Goal: Contribute content: Contribute content

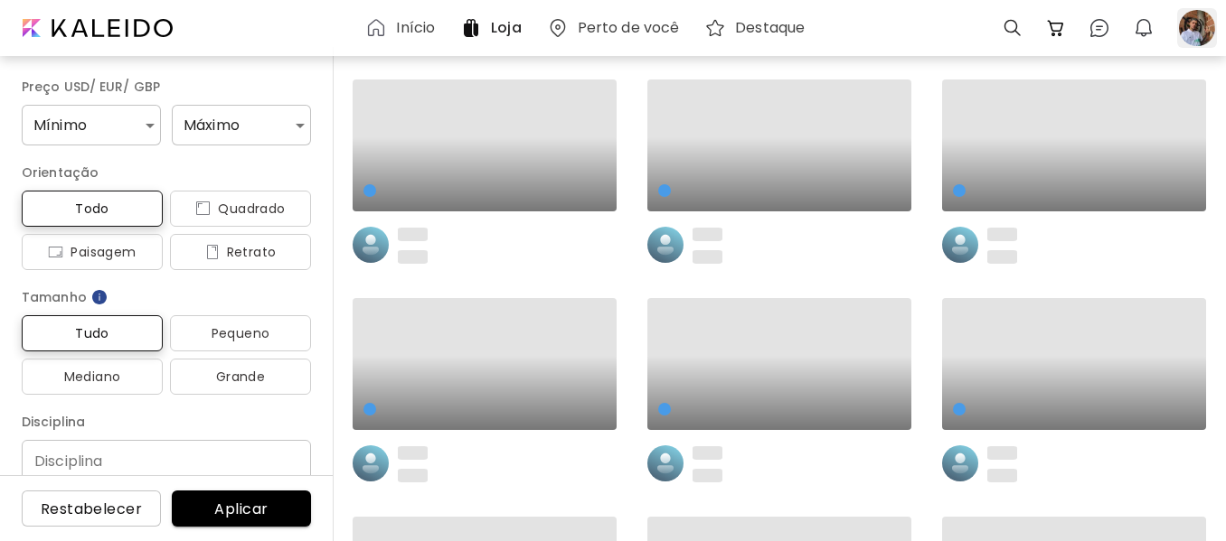
click at [1181, 33] on div at bounding box center [1197, 28] width 40 height 40
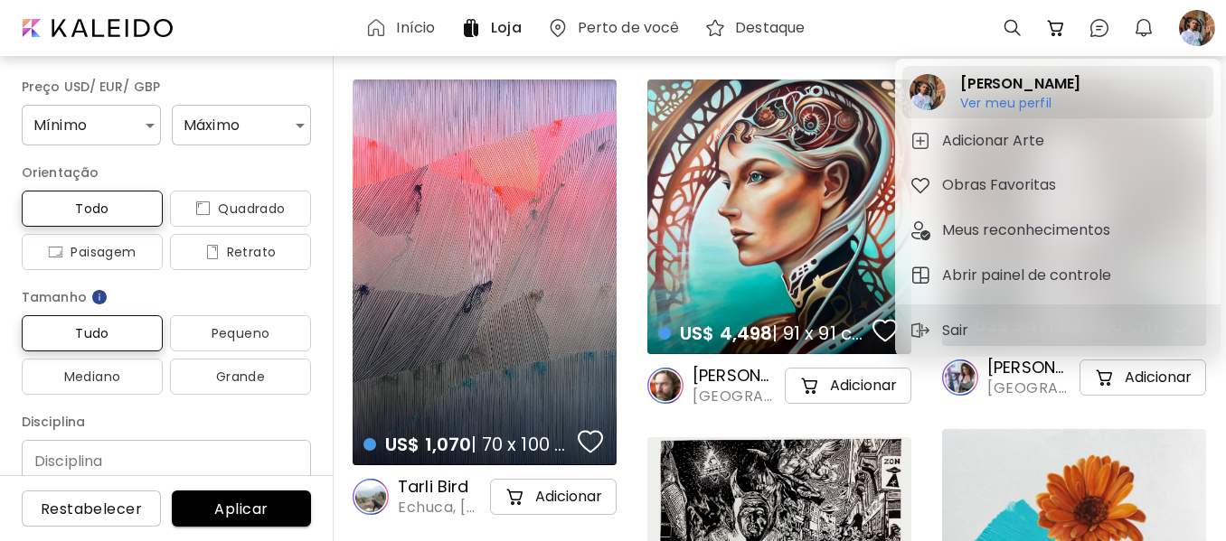
click at [1012, 99] on h6 "Ver meu perfil" at bounding box center [1020, 103] width 120 height 16
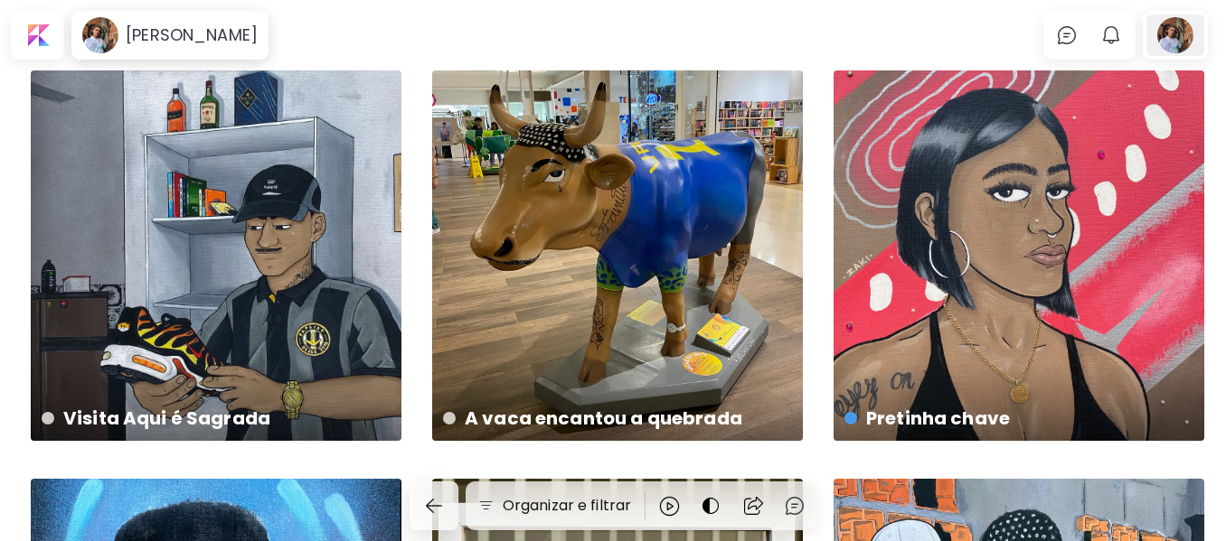
click at [1189, 33] on div at bounding box center [1175, 35] width 58 height 42
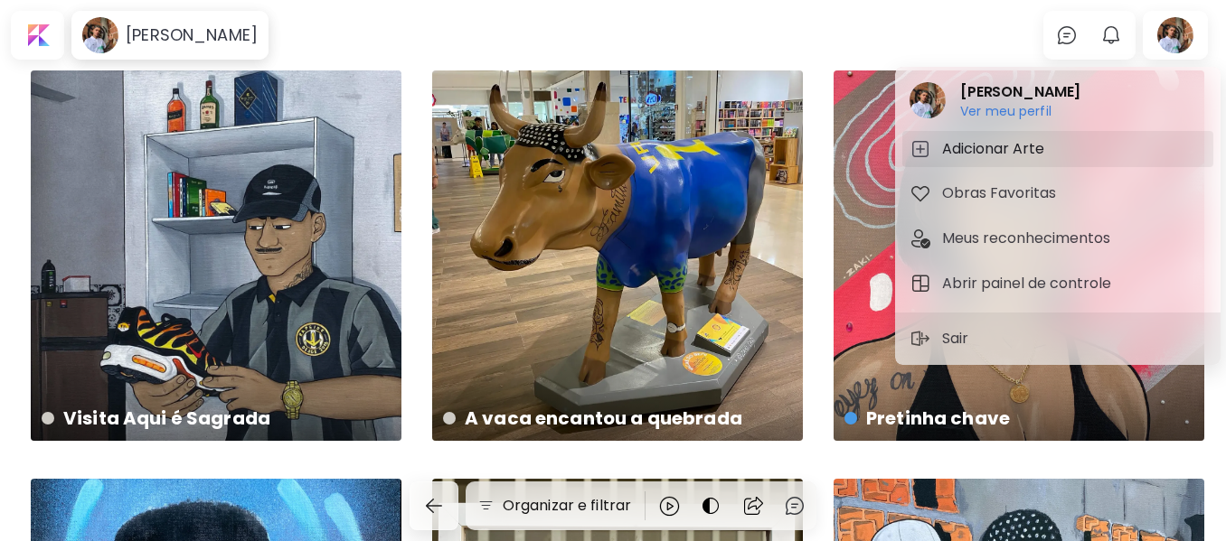
click at [1003, 143] on h5 "Adicionar Arte" at bounding box center [996, 149] width 108 height 22
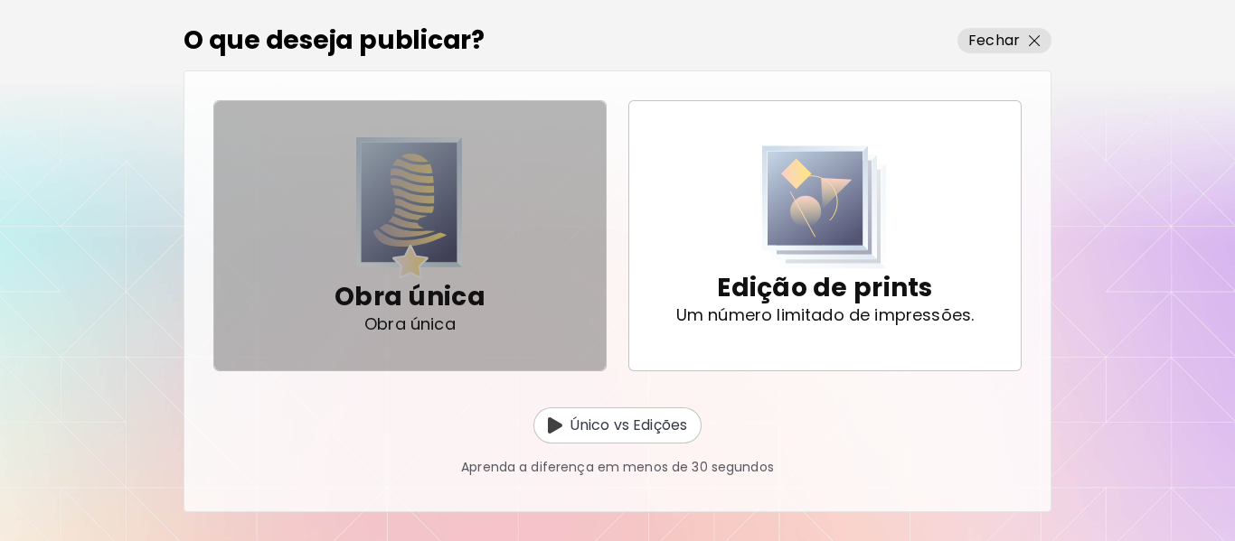
click at [485, 232] on span "Obra única Obra única" at bounding box center [410, 236] width 362 height 180
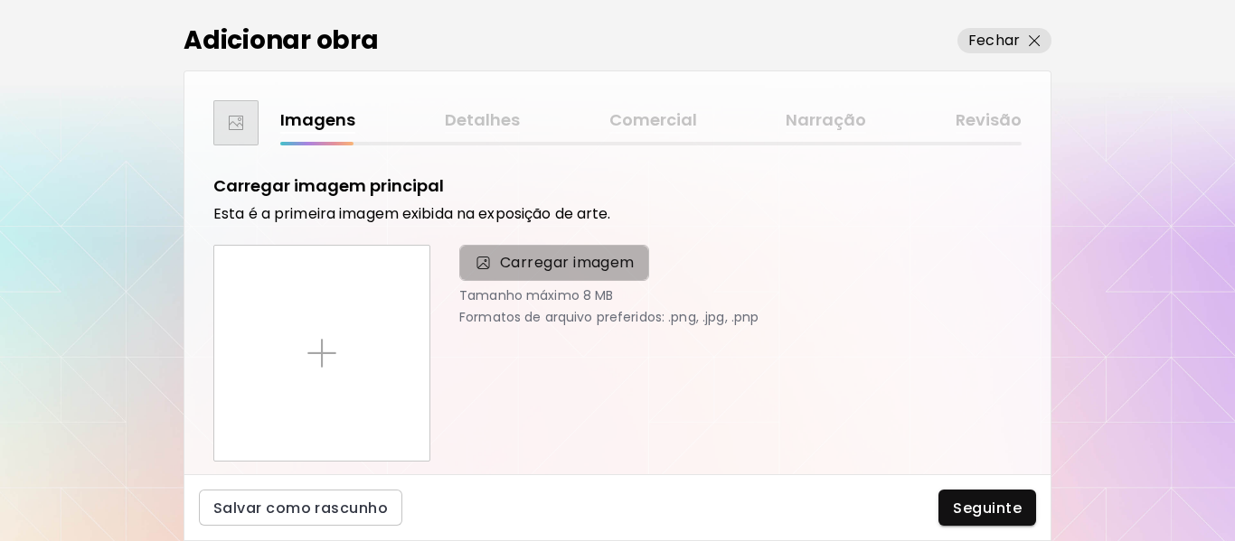
click at [502, 267] on span "Carregar imagem" at bounding box center [567, 263] width 135 height 22
click at [0, 0] on input "Carregar imagem" at bounding box center [0, 0] width 0 height 0
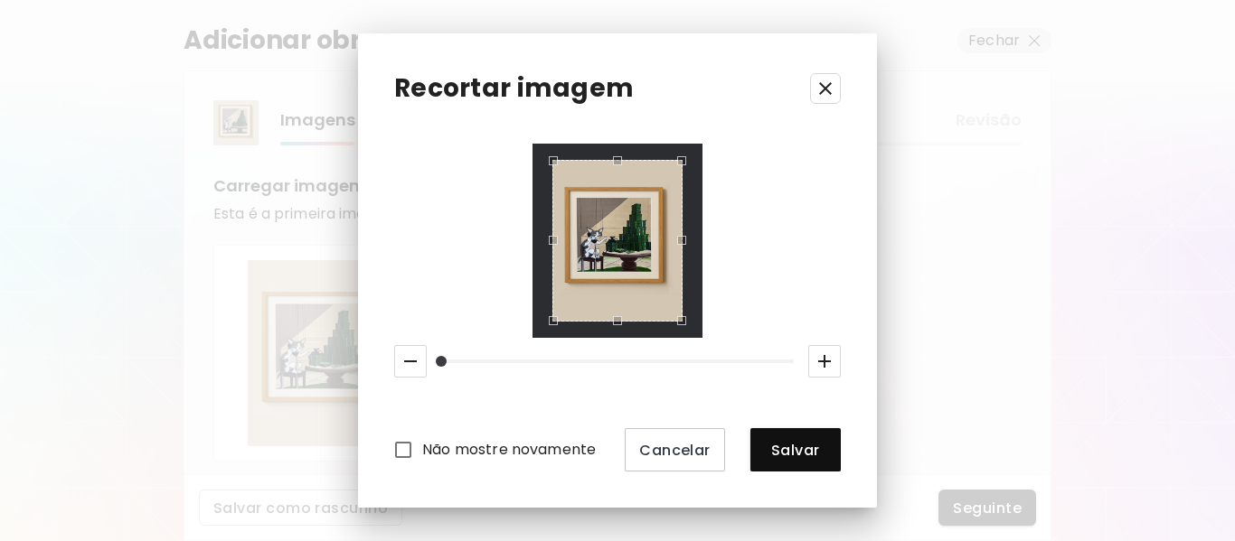
click at [837, 357] on button "button" at bounding box center [824, 361] width 33 height 33
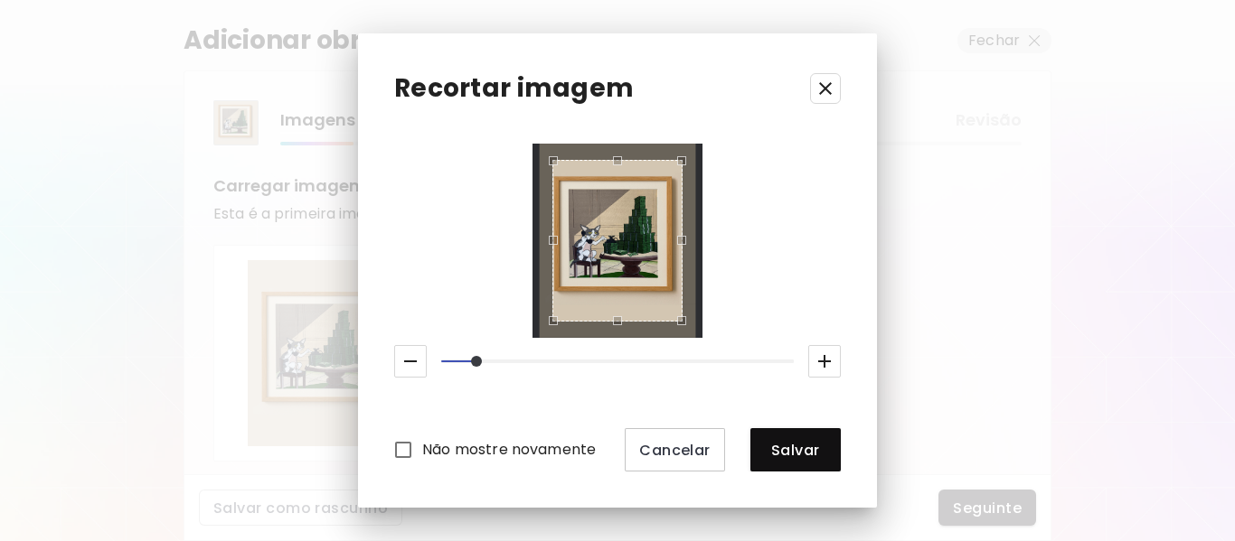
click at [837, 357] on button "button" at bounding box center [824, 361] width 33 height 33
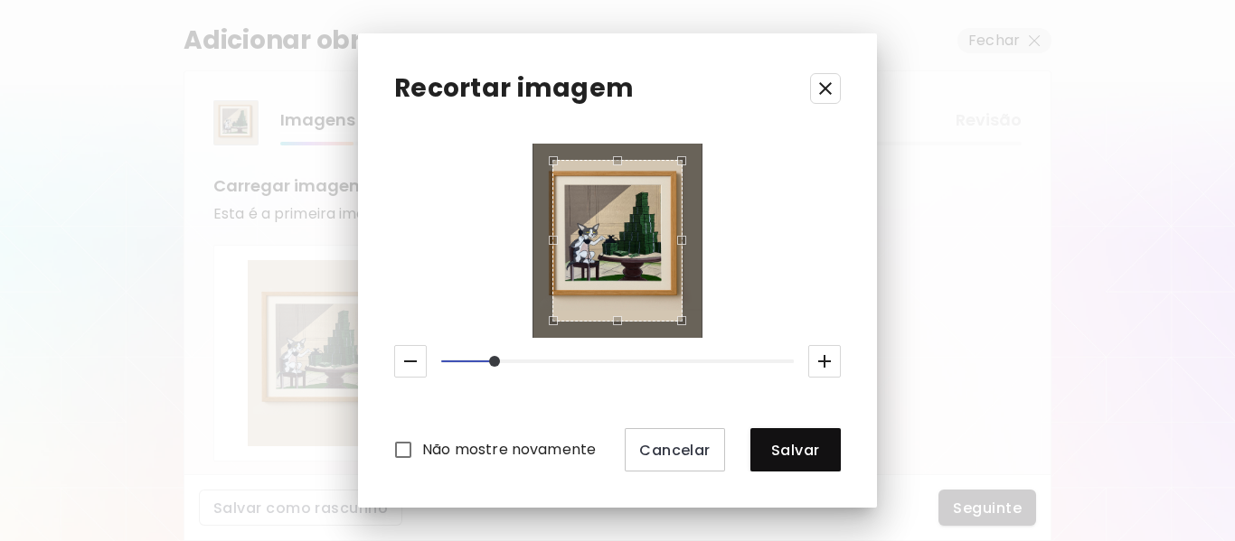
click at [837, 357] on button "button" at bounding box center [824, 361] width 33 height 33
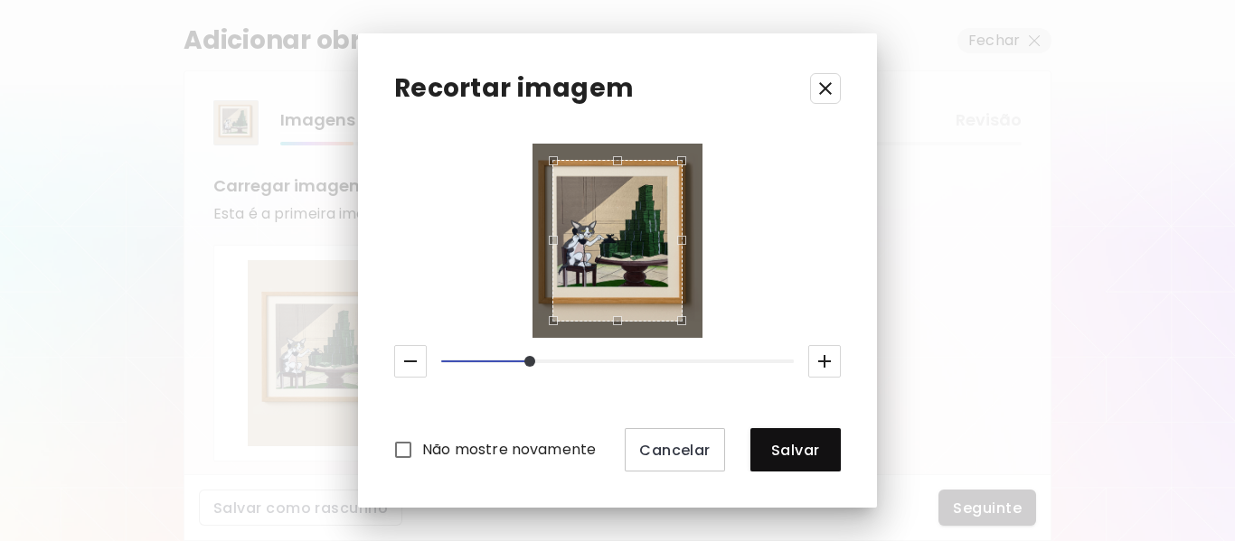
click at [837, 357] on button "button" at bounding box center [824, 361] width 33 height 33
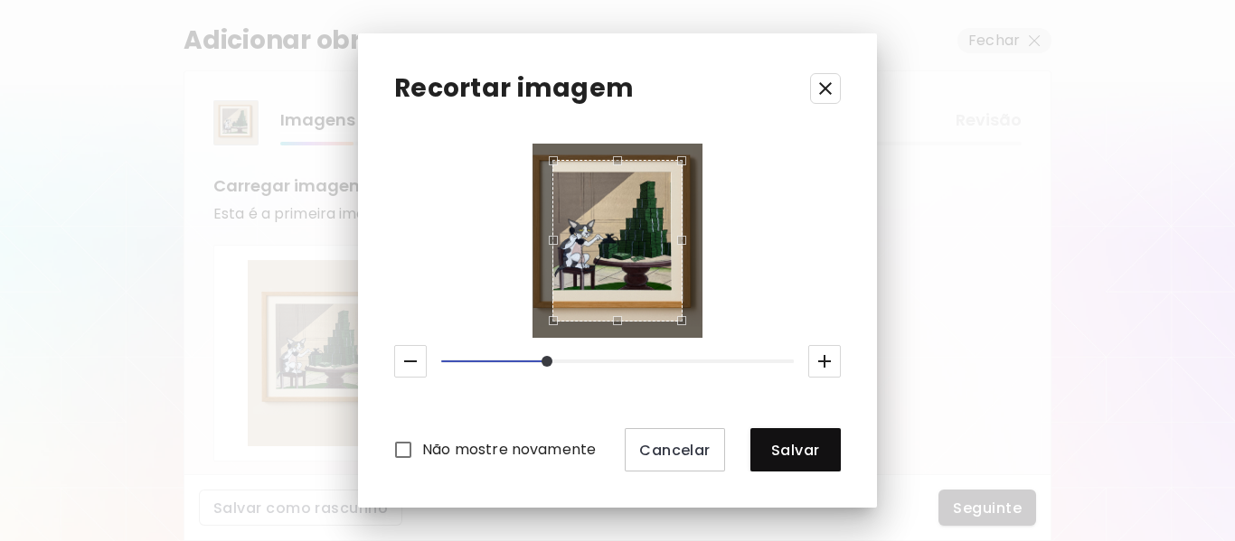
click at [837, 356] on button "button" at bounding box center [824, 361] width 33 height 33
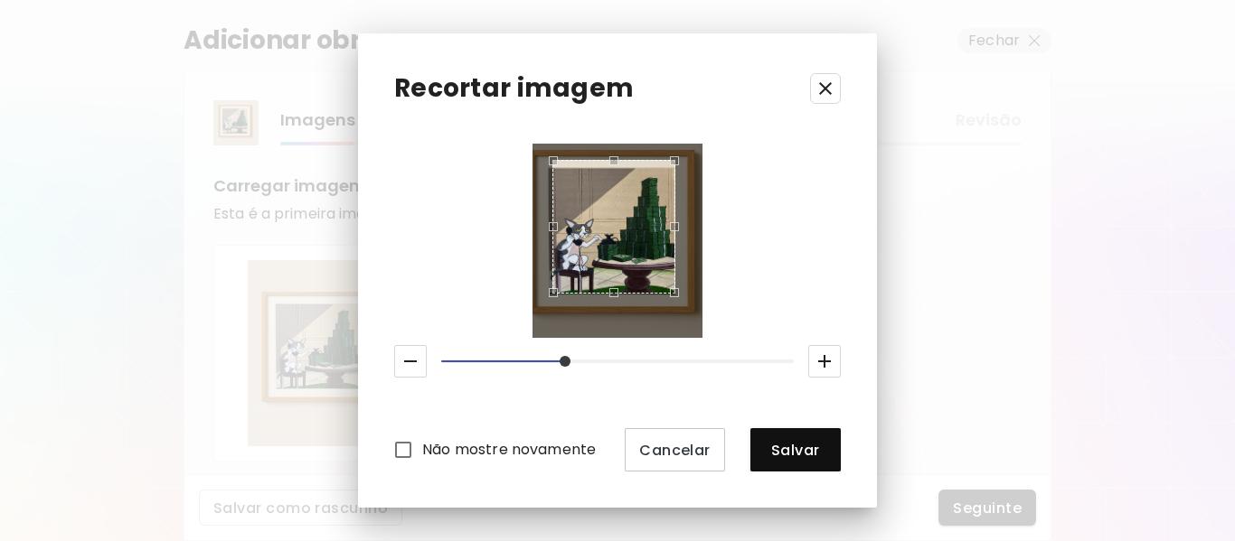
click at [679, 297] on div "Use the arrow keys to move the south east drag handle to change the crop select…" at bounding box center [679, 297] width 0 height 0
click at [552, 173] on div "Use the arrow keys to move the crop selection area" at bounding box center [553, 222] width 5 height 133
click at [552, 169] on div at bounding box center [617, 241] width 130 height 163
click at [552, 228] on div at bounding box center [617, 241] width 130 height 163
click at [617, 245] on div "Use the arrow keys to move the crop selection area" at bounding box center [613, 230] width 123 height 127
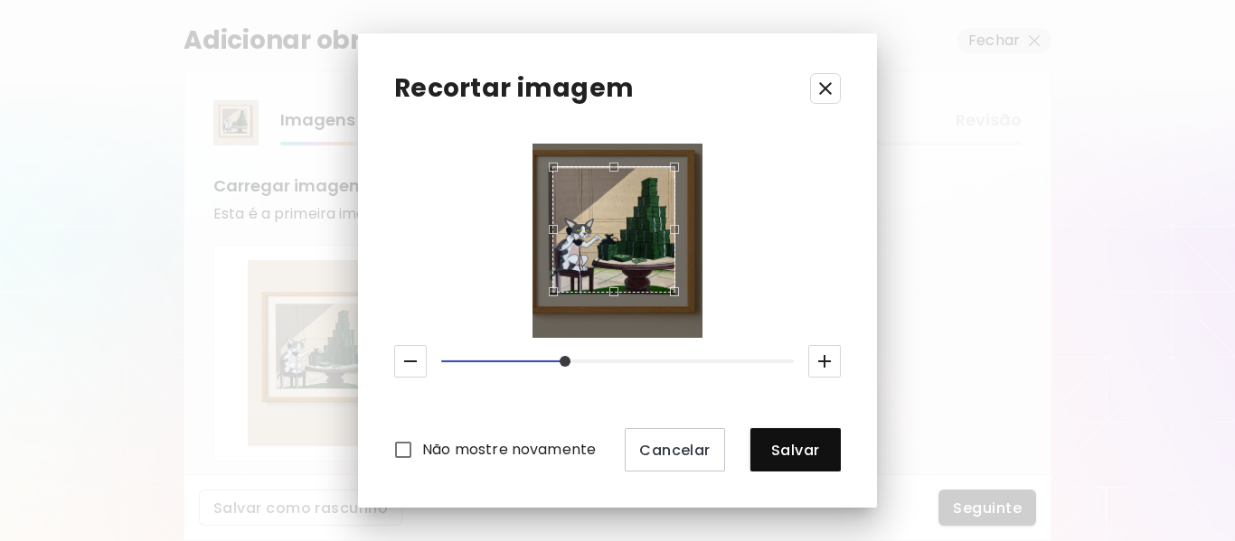
click at [552, 242] on div at bounding box center [617, 241] width 130 height 163
click at [412, 355] on icon "button" at bounding box center [411, 362] width 22 height 22
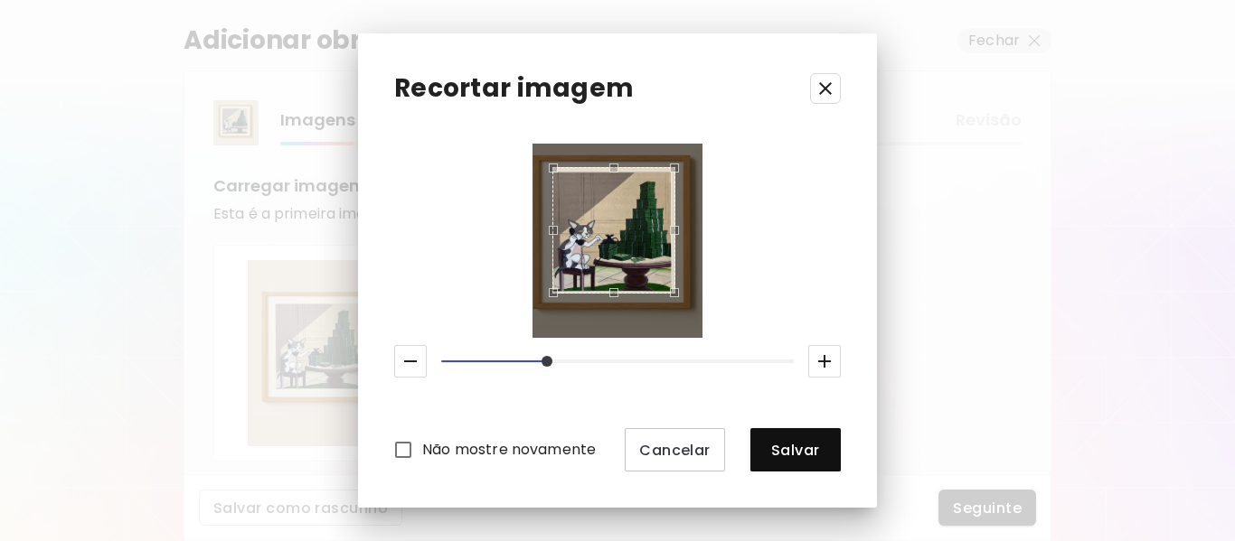
click at [588, 239] on div "Use the arrow keys to move the crop selection area" at bounding box center [613, 230] width 123 height 127
click at [675, 168] on div "Use the arrow keys to move the north east drag handle to change the crop select…" at bounding box center [675, 168] width 0 height 0
click at [675, 295] on div "Use the arrow keys to move the south east drag handle to change the crop select…" at bounding box center [675, 295] width 0 height 0
click at [632, 247] on div "Use the arrow keys to move the crop selection area" at bounding box center [611, 232] width 119 height 120
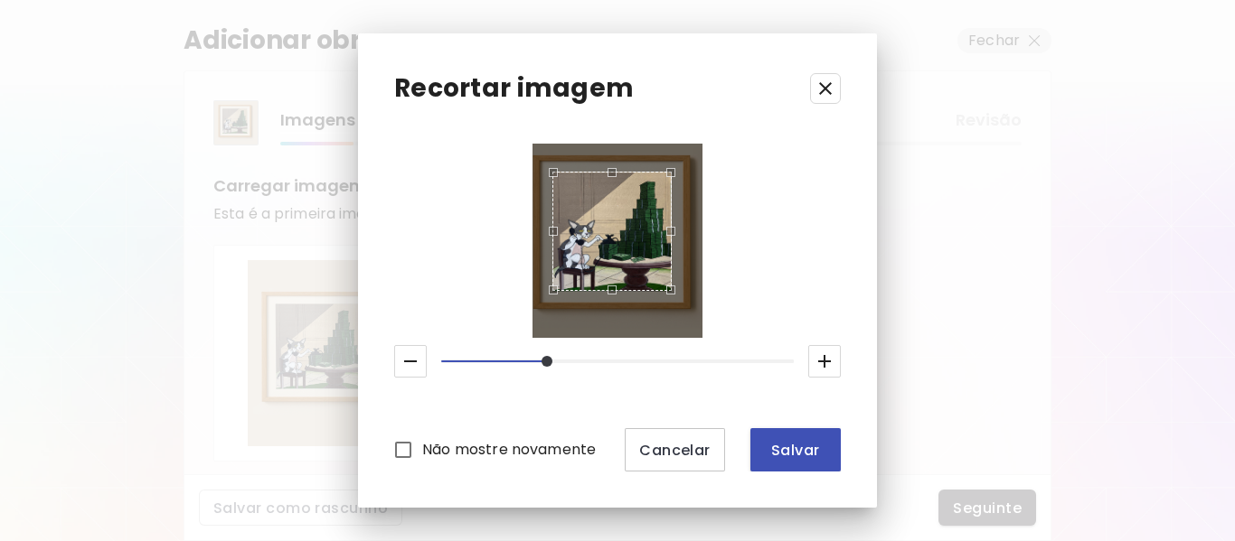
click at [786, 447] on span "Salvar" at bounding box center [795, 450] width 61 height 19
